Goal: Task Accomplishment & Management: Manage account settings

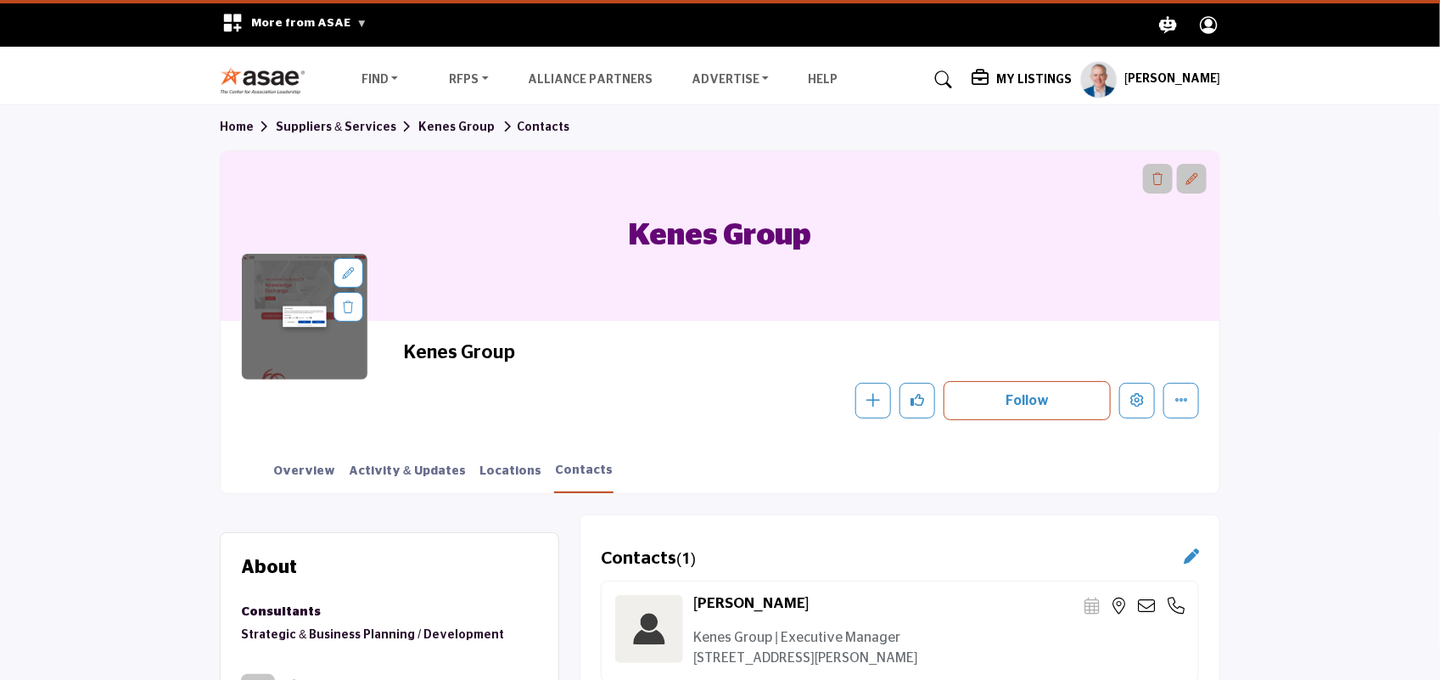
click at [261, 77] on img at bounding box center [267, 80] width 94 height 28
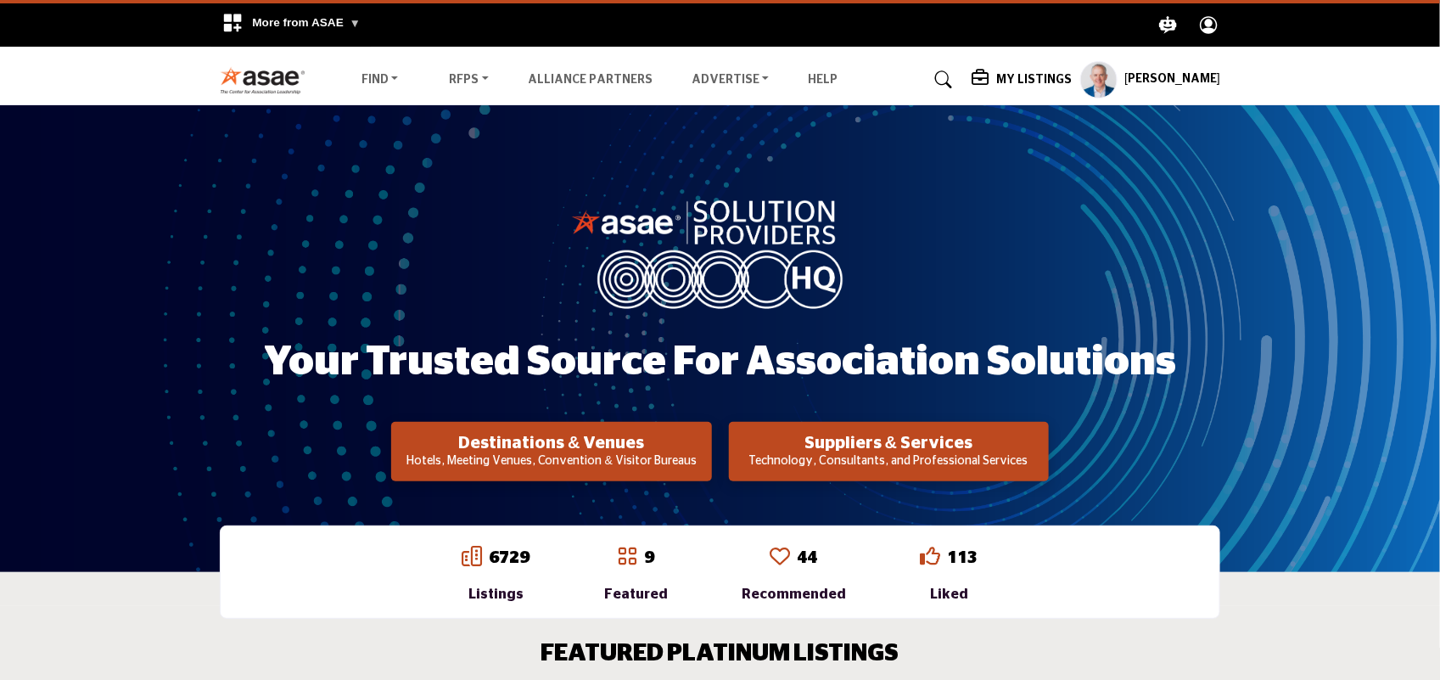
click at [579, 455] on p "Hotels, Meeting Venues, Convention & Visitor Bureaus" at bounding box center [551, 461] width 310 height 17
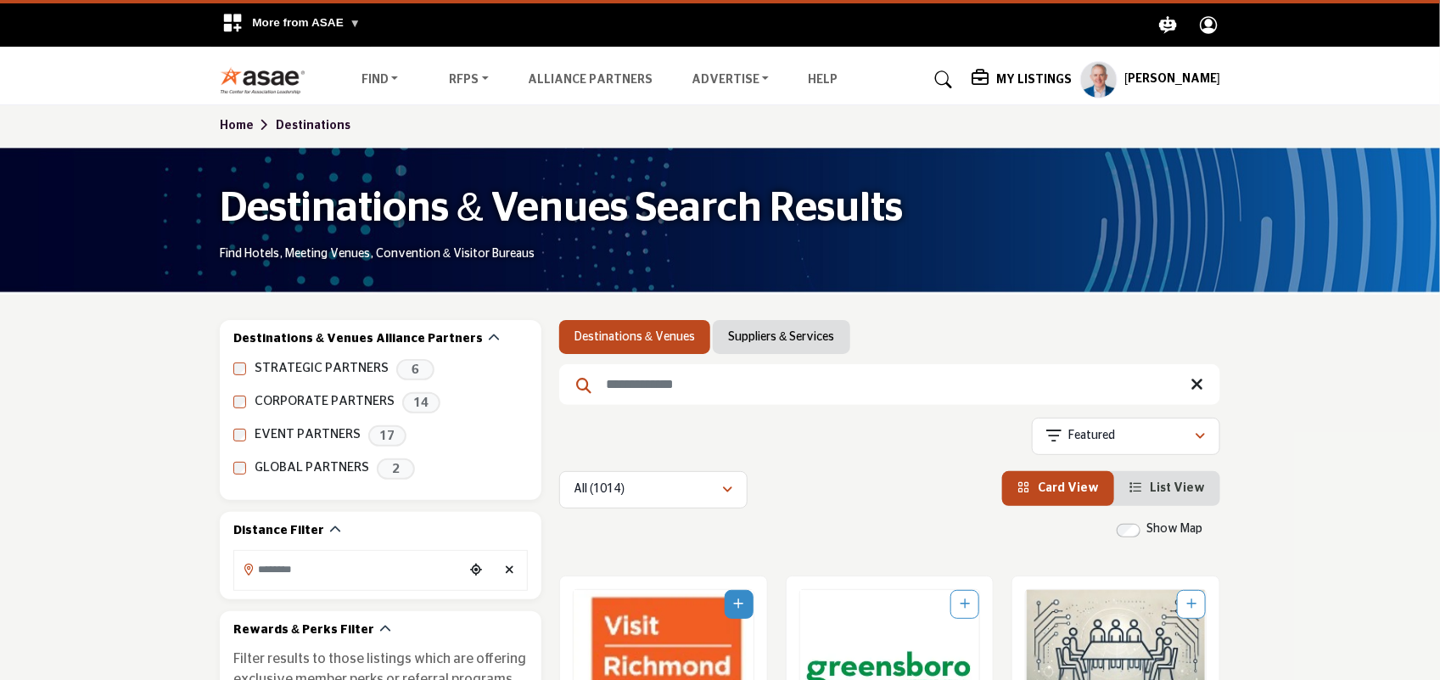
click at [1020, 75] on h5 "My Listings" at bounding box center [1034, 79] width 76 height 15
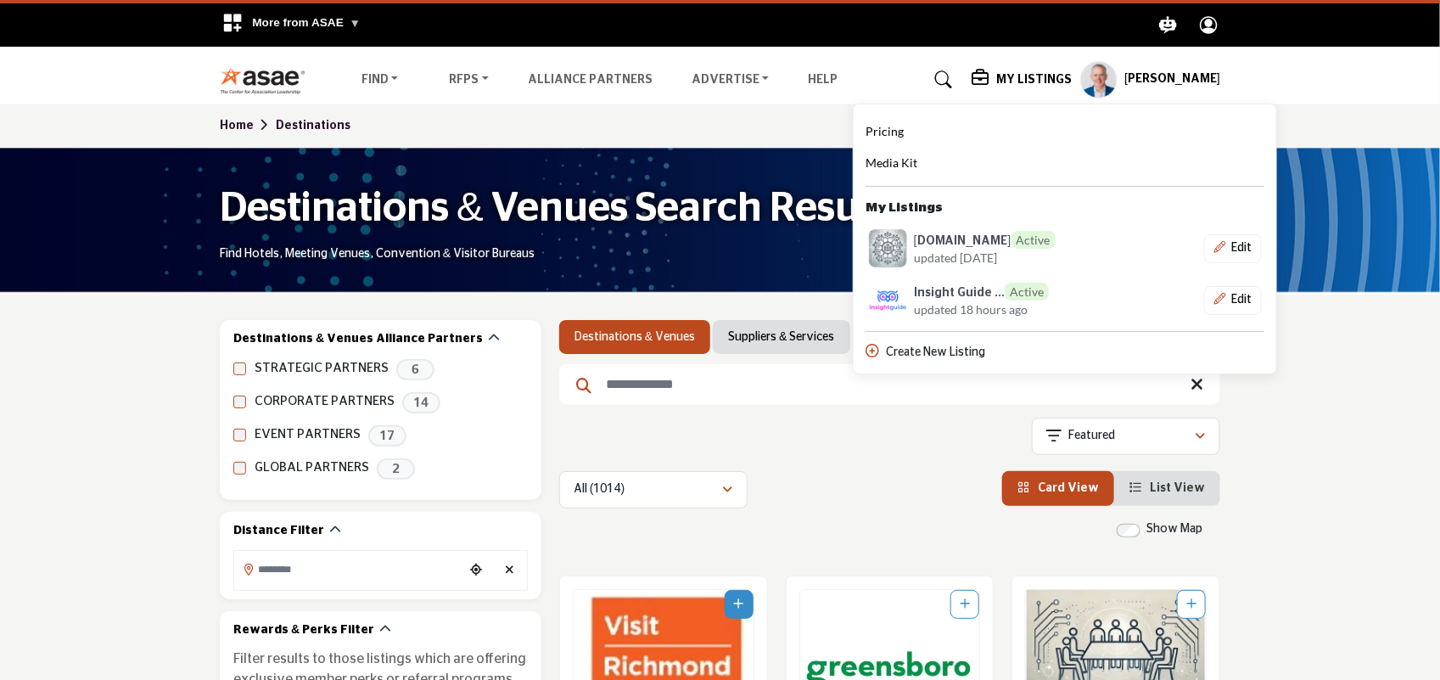
click at [1308, 77] on nav "Find Destinations & Venues" at bounding box center [720, 79] width 1440 height 49
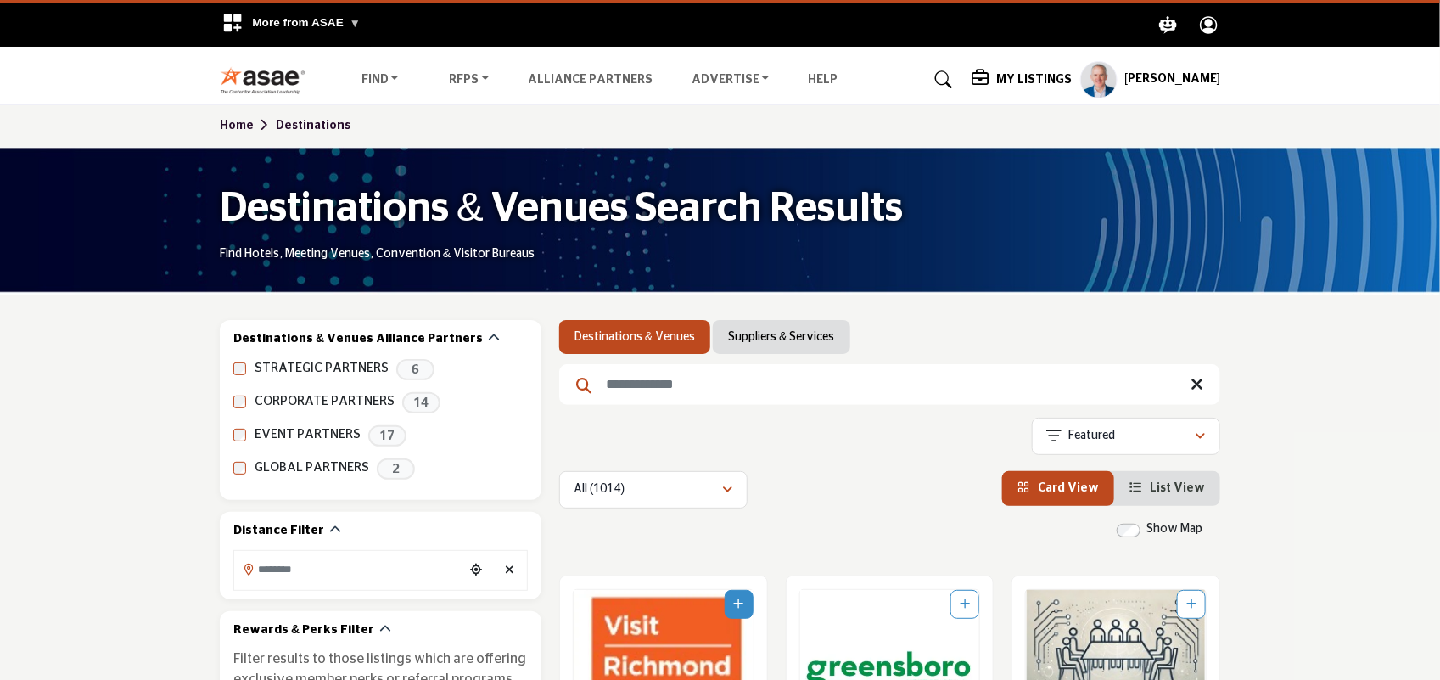
click at [1019, 82] on h5 "My Listings" at bounding box center [1034, 79] width 76 height 15
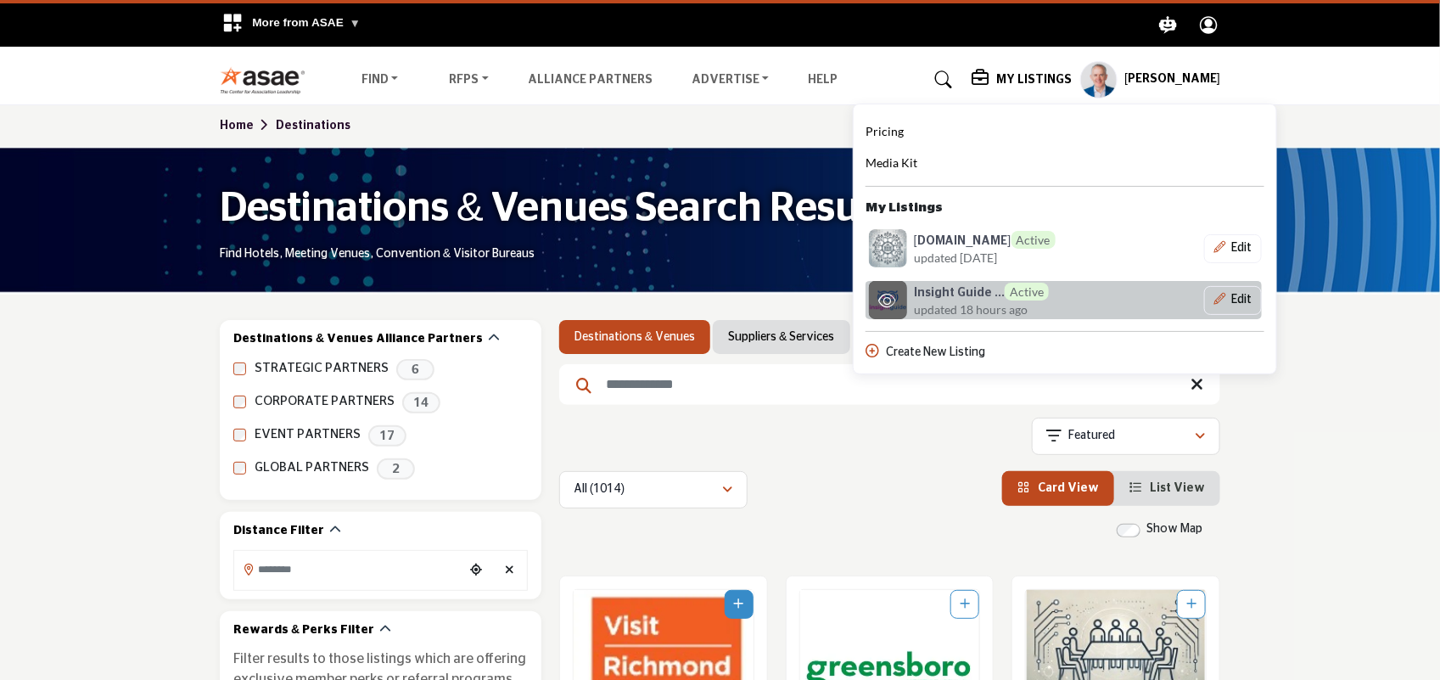
click at [948, 302] on span "updated 18 hours ago" at bounding box center [971, 309] width 114 height 18
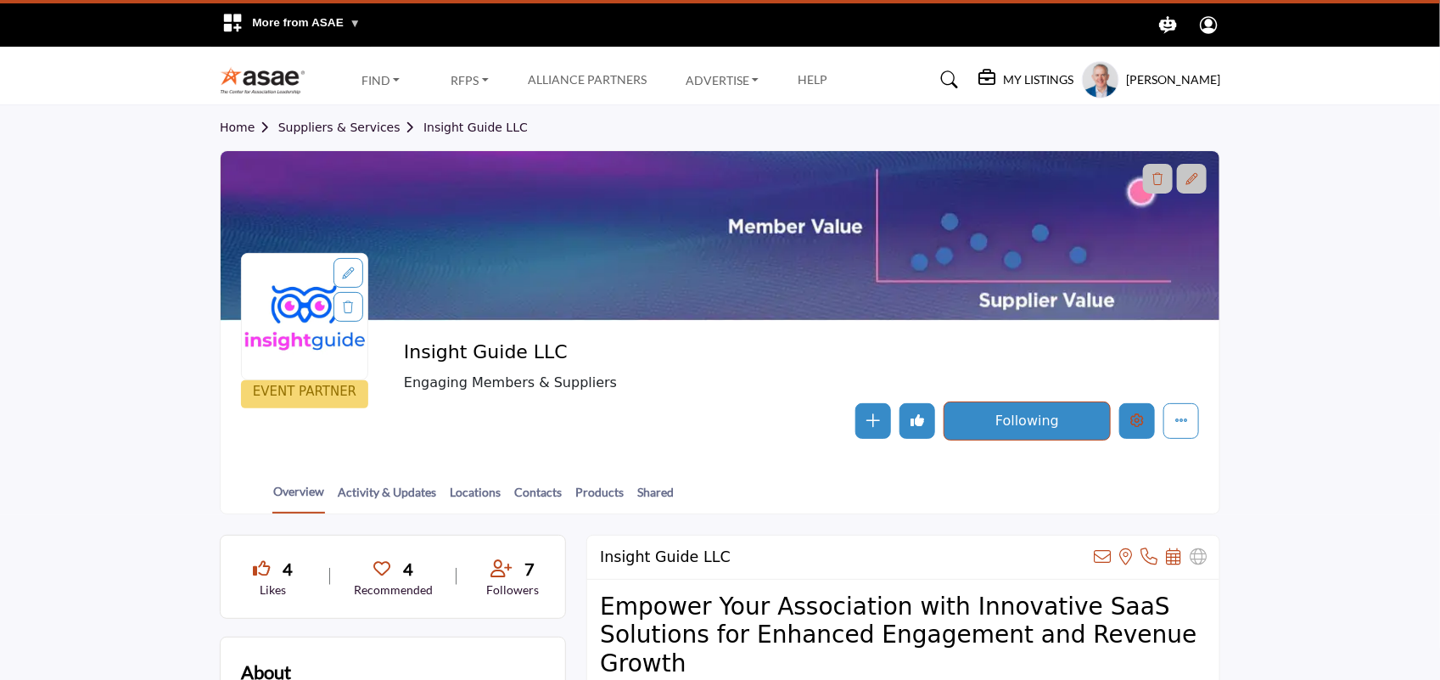
click at [1133, 417] on icon "Edit company" at bounding box center [1137, 420] width 14 height 14
click at [1142, 424] on icon "Edit company" at bounding box center [1137, 420] width 14 height 14
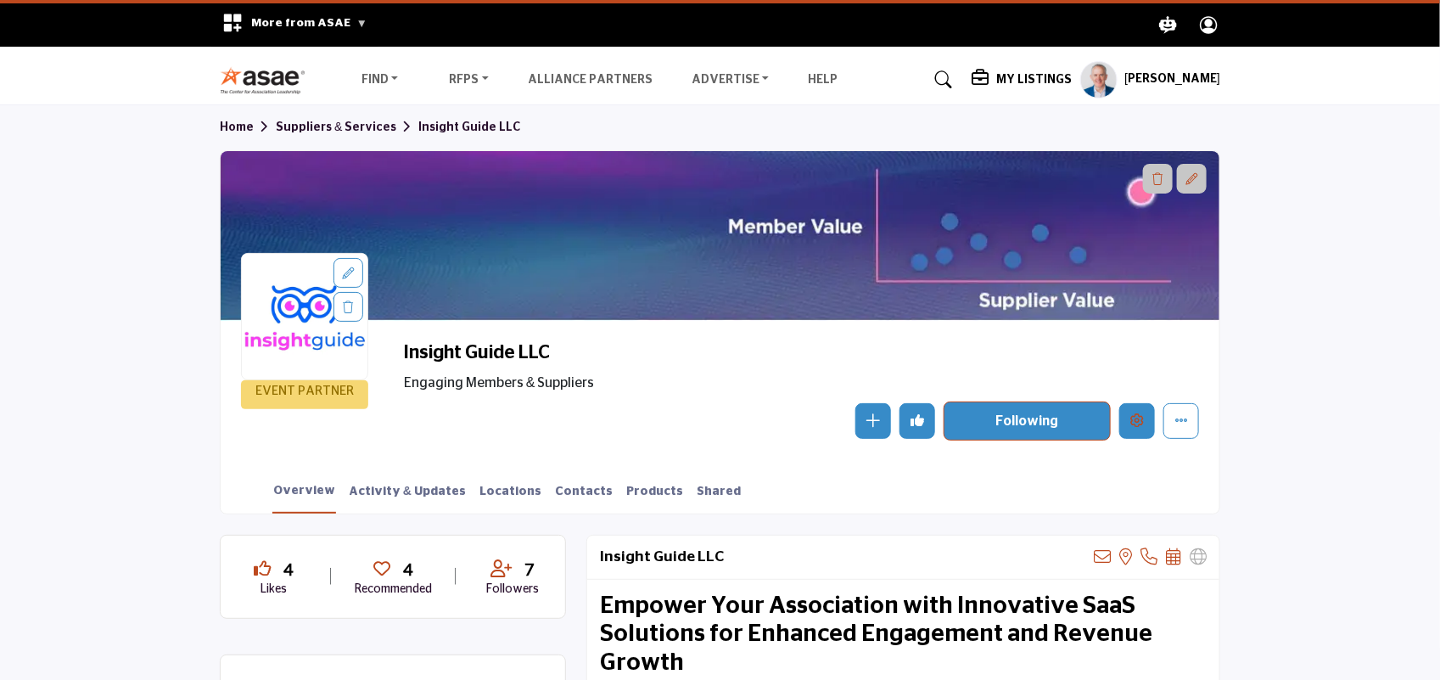
click at [1129, 428] on button "Edit company" at bounding box center [1137, 421] width 36 height 36
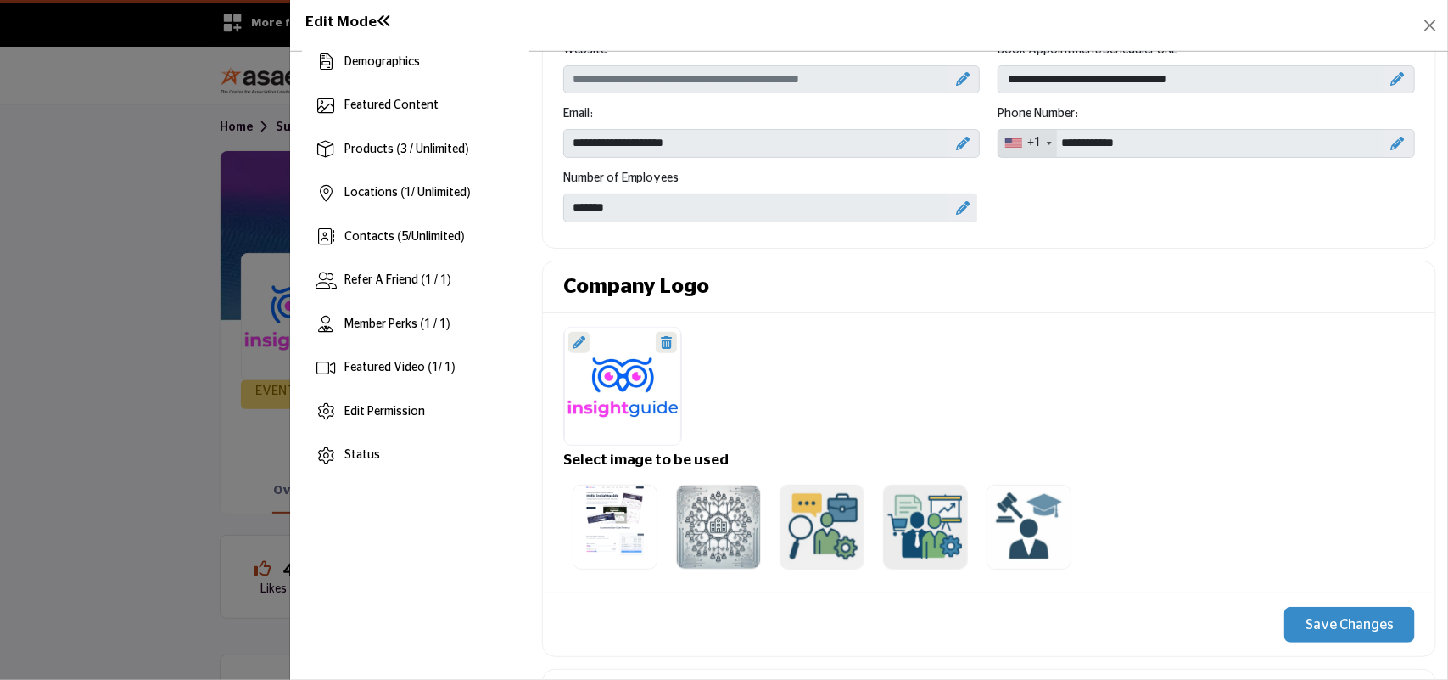
scroll to position [205, 0]
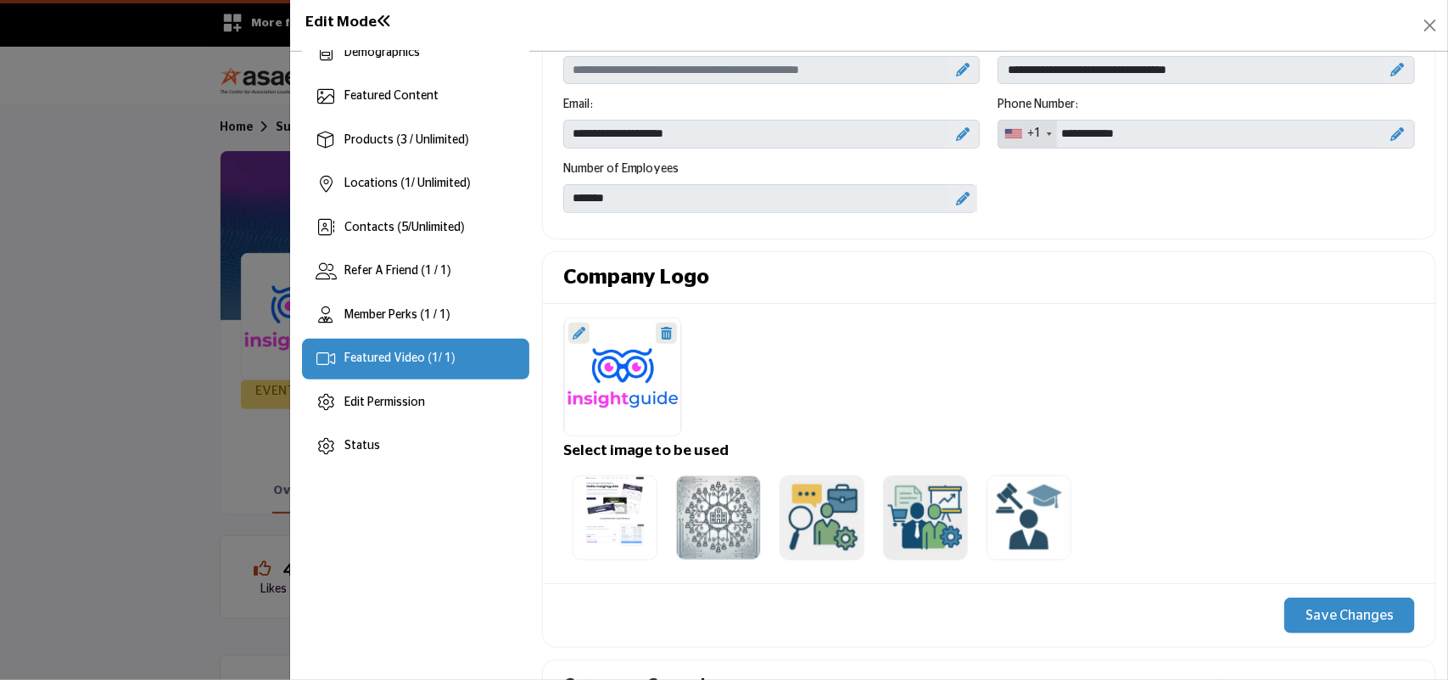
click at [422, 356] on span "Featured Video ( 1 / 1)" at bounding box center [399, 358] width 110 height 12
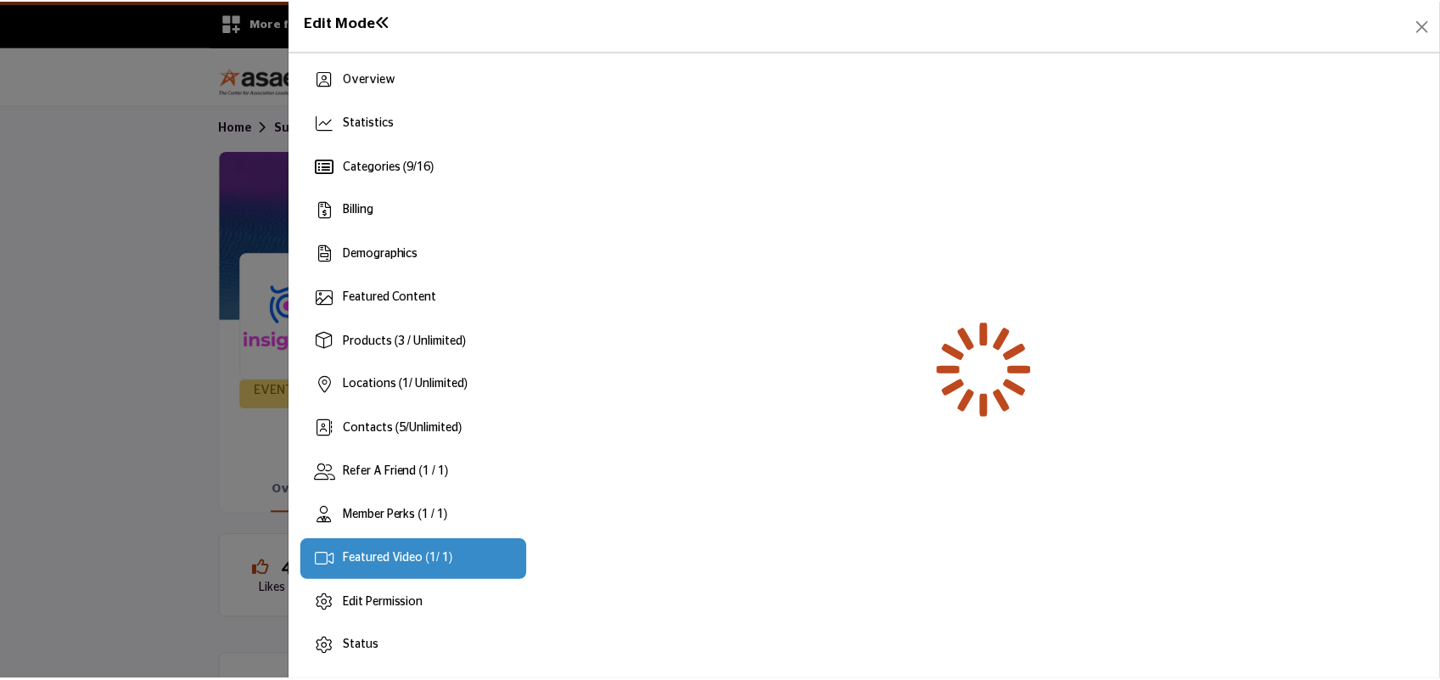
scroll to position [4, 0]
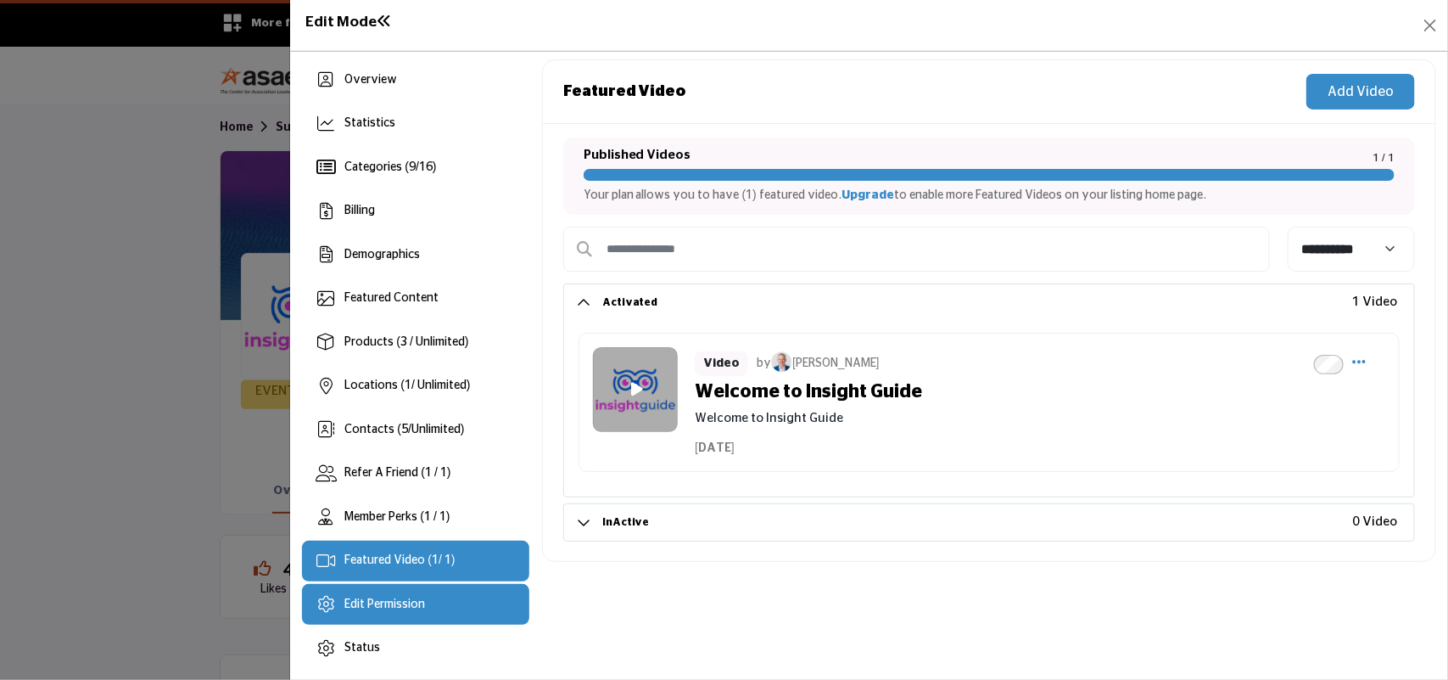
click at [361, 620] on div "Edit Permission" at bounding box center [415, 604] width 227 height 41
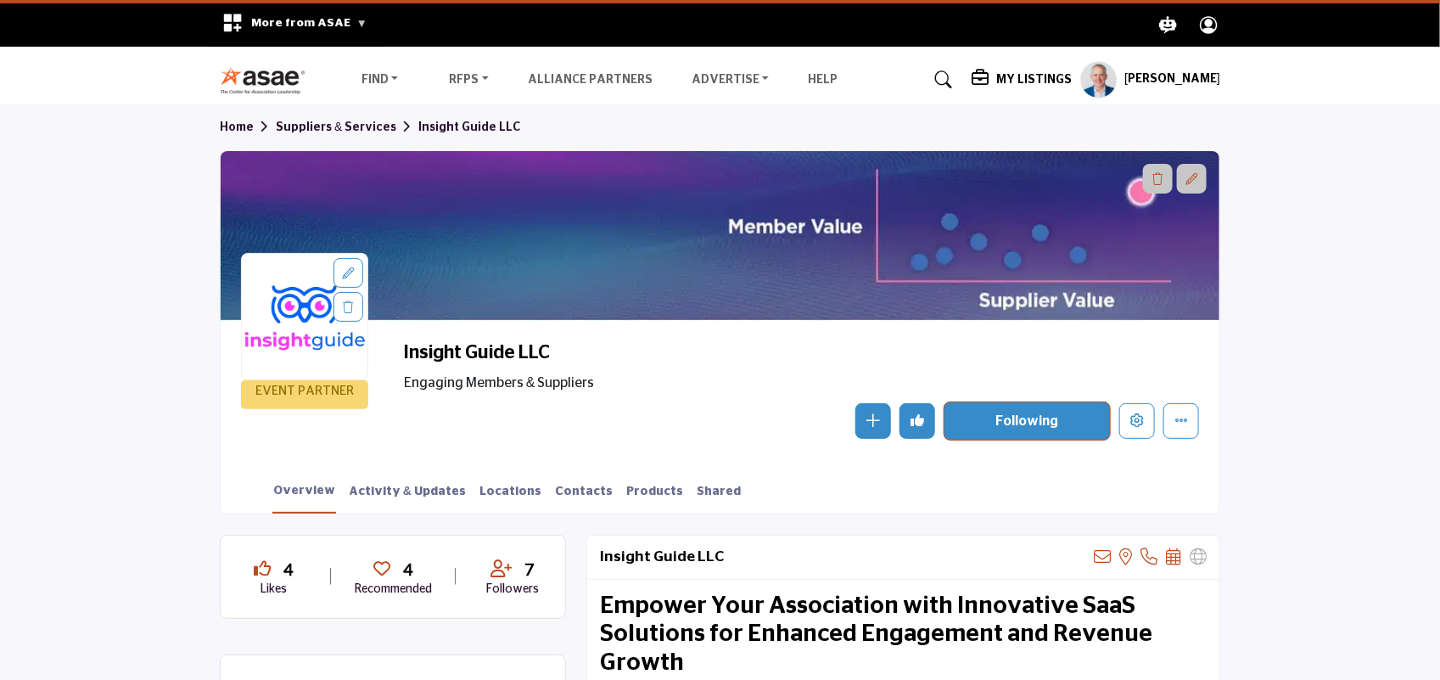
click at [1099, 76] on profile-featured-9d57d186-dcdc-4fd1-8698-ebbedcf867ac "Show hide supplier dropdown" at bounding box center [1098, 79] width 37 height 37
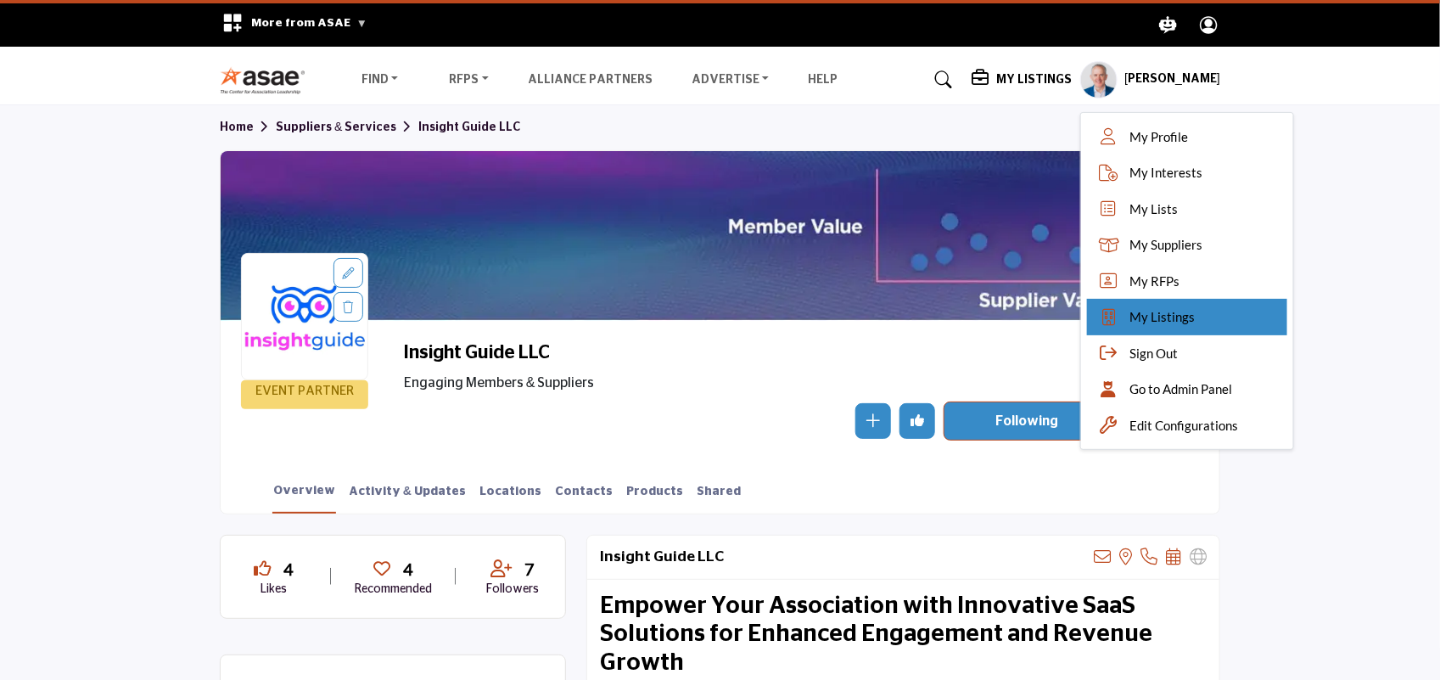
click at [1182, 318] on span "My Listings" at bounding box center [1161, 317] width 65 height 20
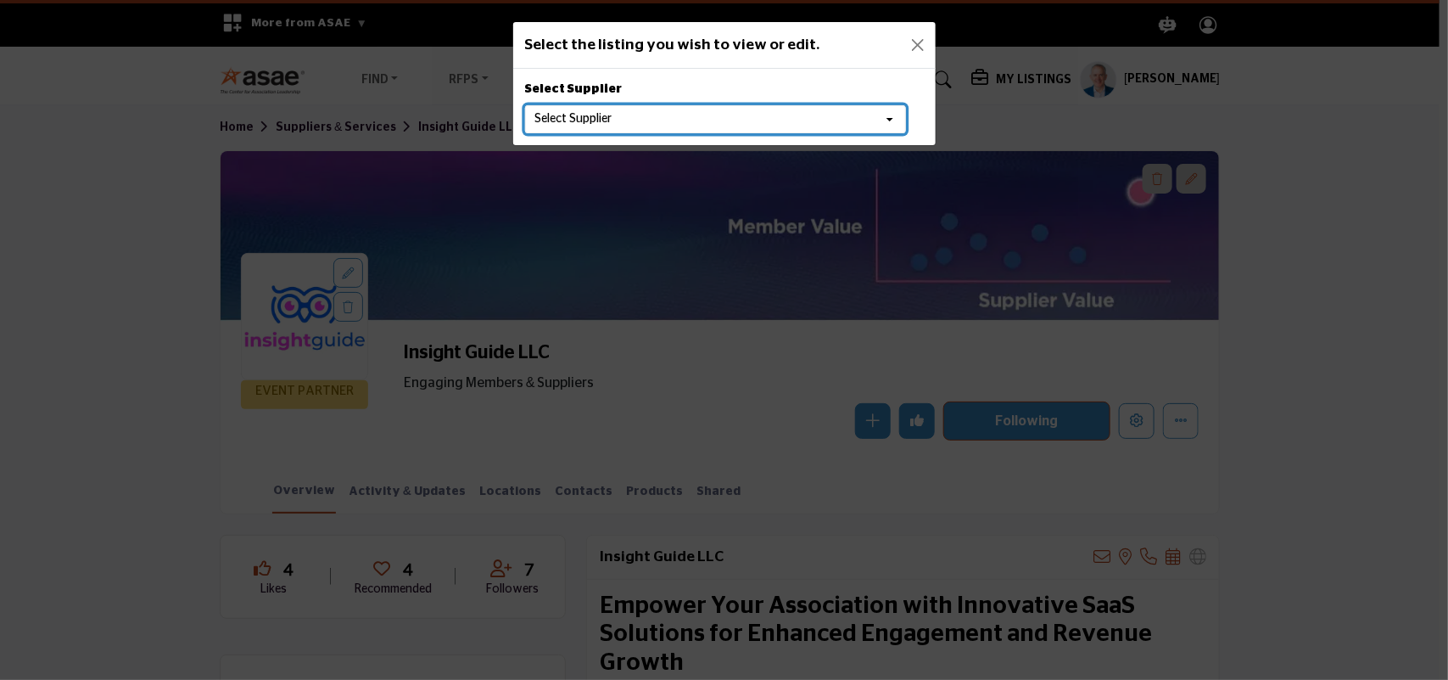
click at [807, 121] on button "Select Supplier" at bounding box center [715, 119] width 381 height 29
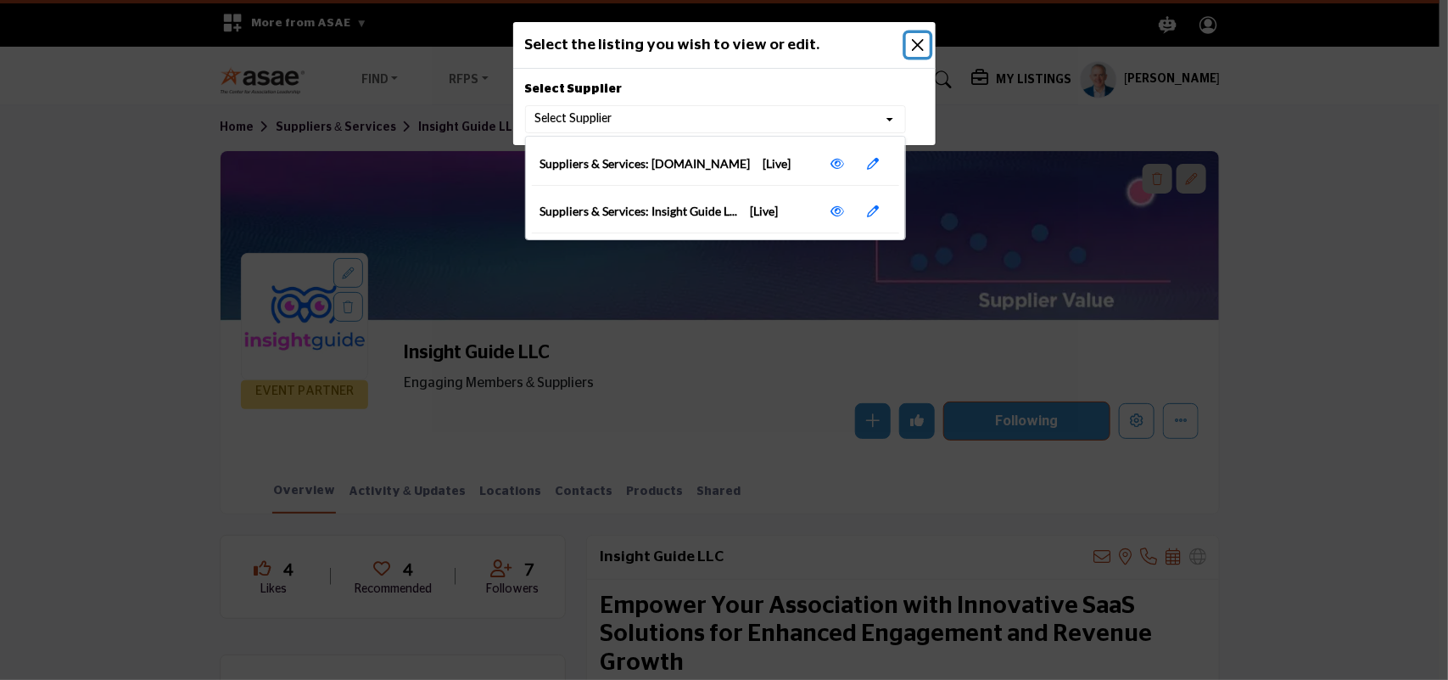
click at [916, 48] on button "Close" at bounding box center [918, 45] width 24 height 24
